Goal: Check status: Check status

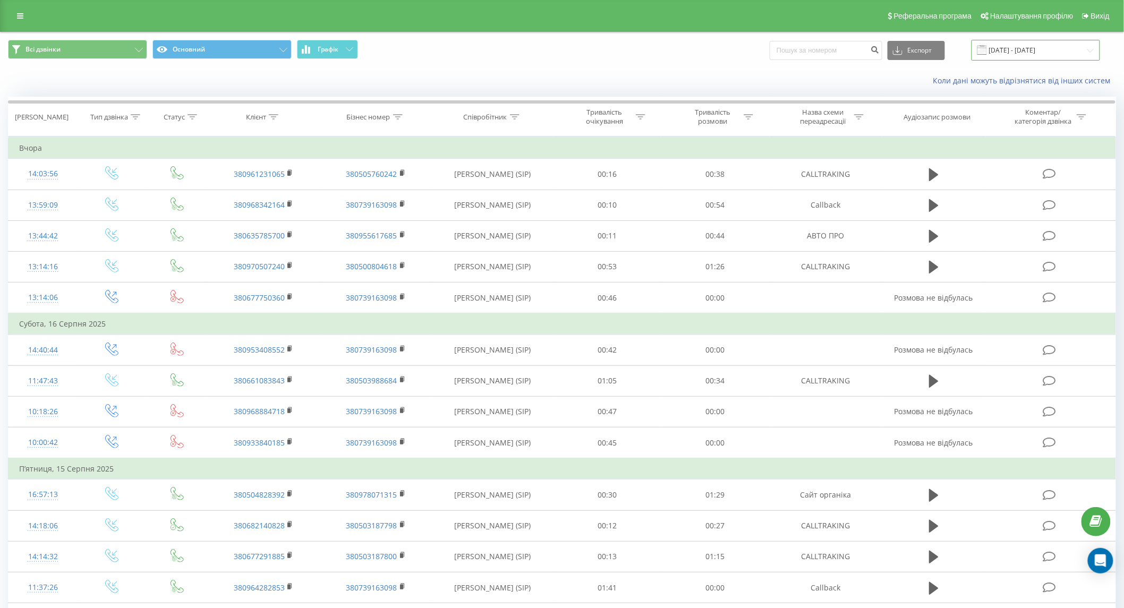
click at [1020, 55] on input "19.07.2025 - 19.08.2025" at bounding box center [1036, 50] width 129 height 21
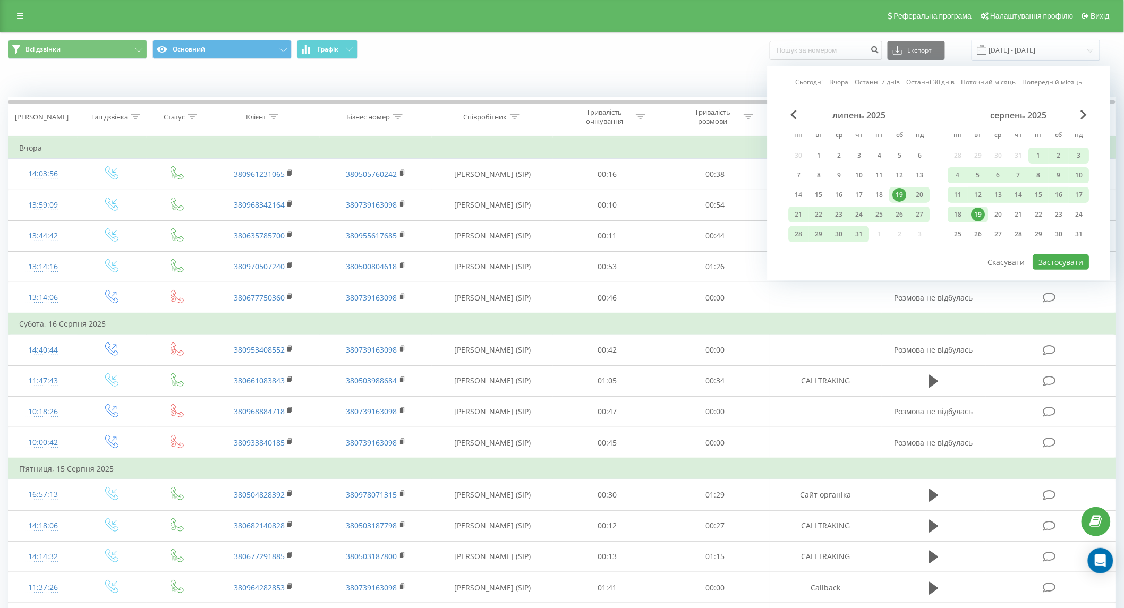
click at [983, 216] on div "19" at bounding box center [979, 215] width 14 height 14
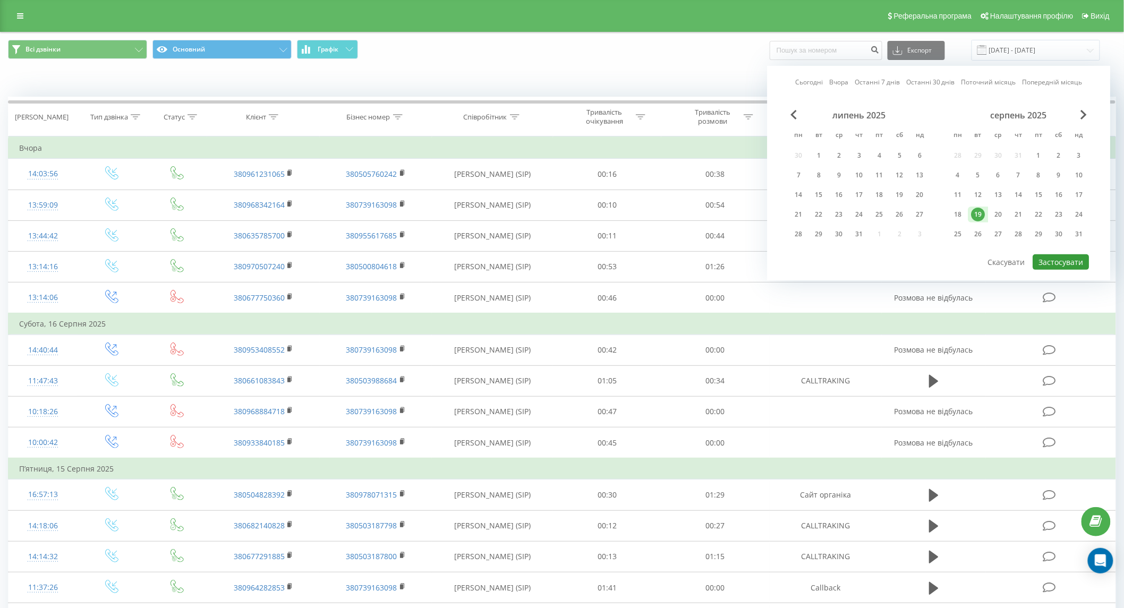
click at [1065, 262] on button "Застосувати" at bounding box center [1062, 262] width 56 height 15
type input "[DATE] - [DATE]"
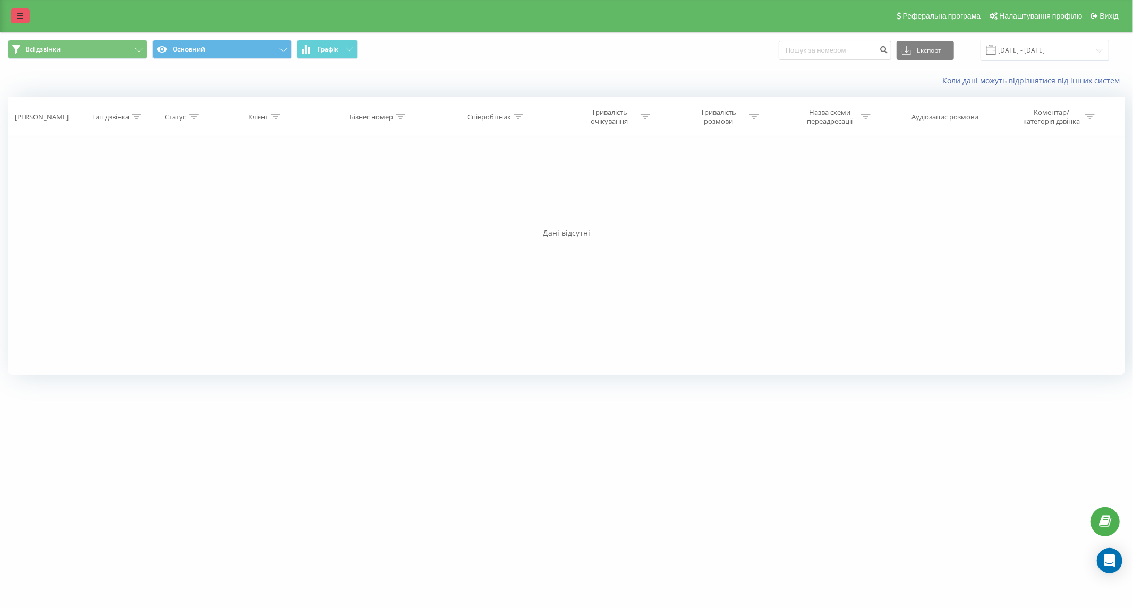
click at [28, 15] on link at bounding box center [20, 16] width 19 height 15
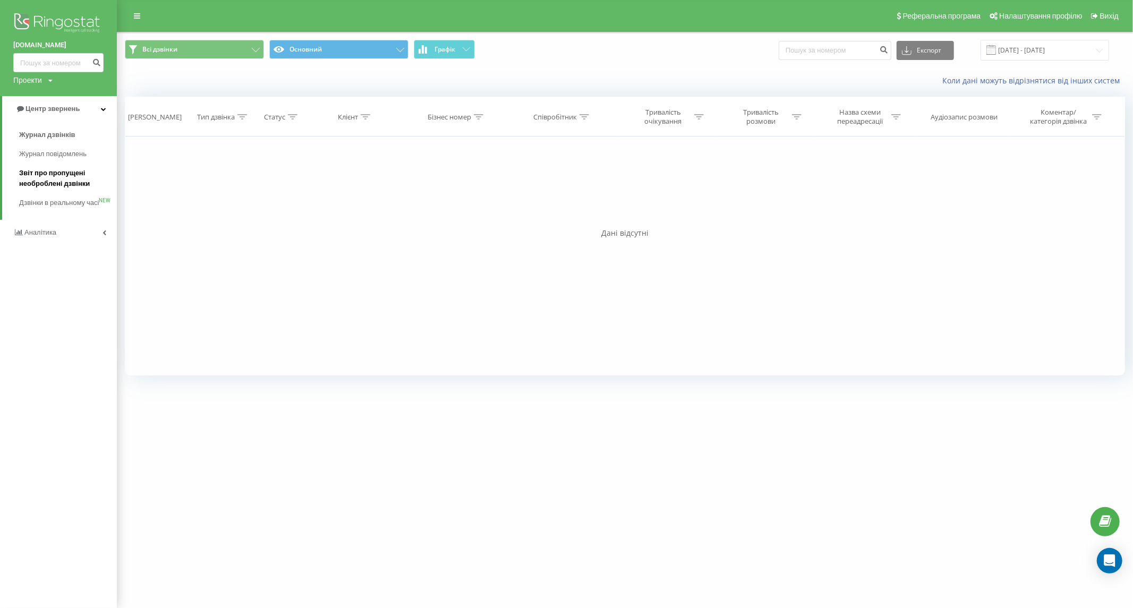
click at [81, 174] on span "Звіт про пропущені необроблені дзвінки" at bounding box center [65, 178] width 92 height 21
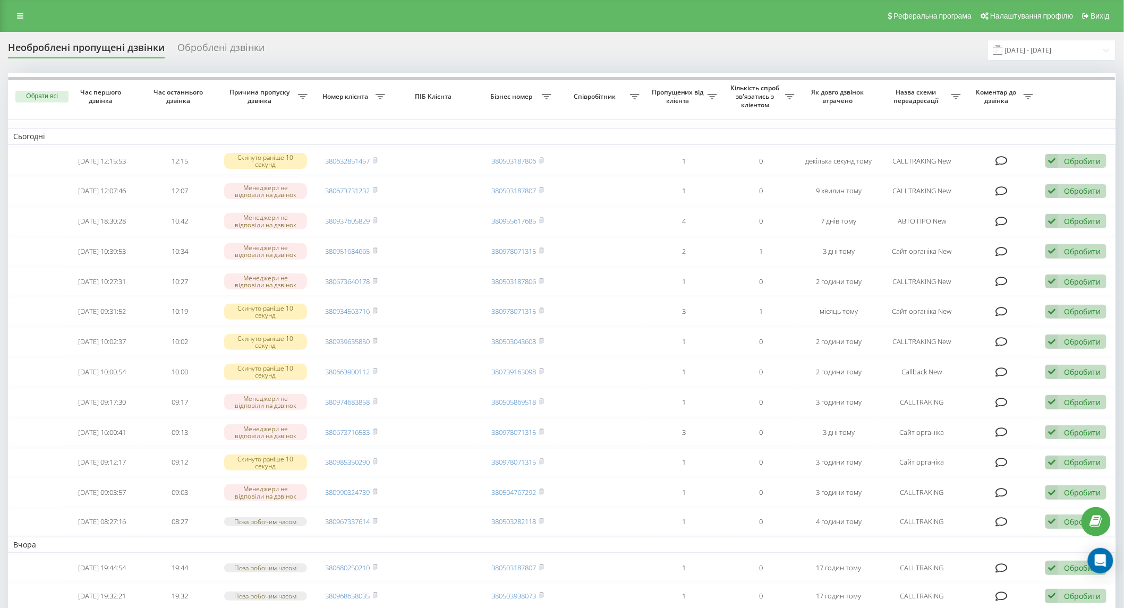
click at [218, 54] on div "Оброблені дзвінки" at bounding box center [220, 50] width 87 height 16
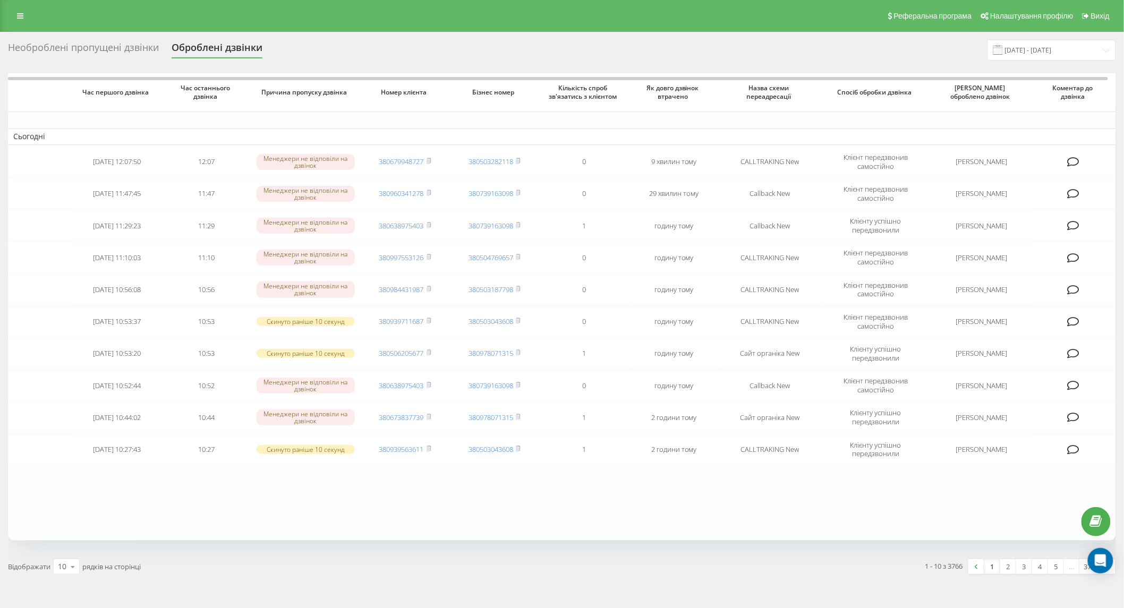
click at [130, 48] on div "Необроблені пропущені дзвінки" at bounding box center [83, 50] width 151 height 16
